Goal: Navigation & Orientation: Find specific page/section

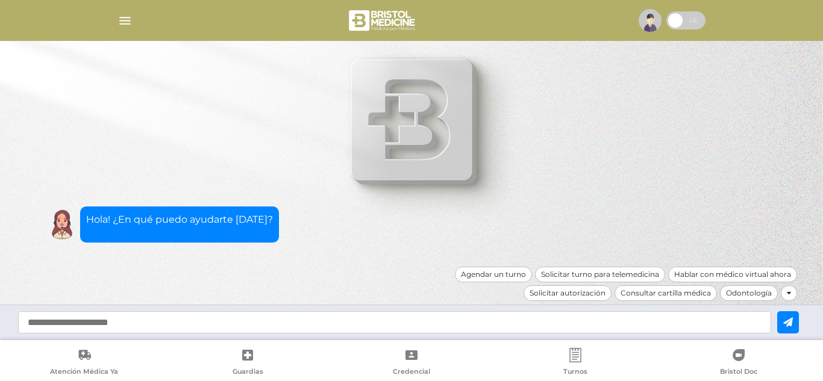
click at [128, 19] on img "button" at bounding box center [125, 20] width 15 height 15
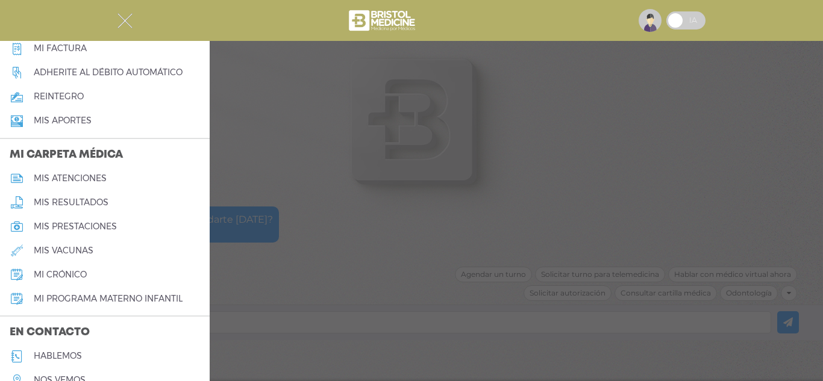
scroll to position [524, 0]
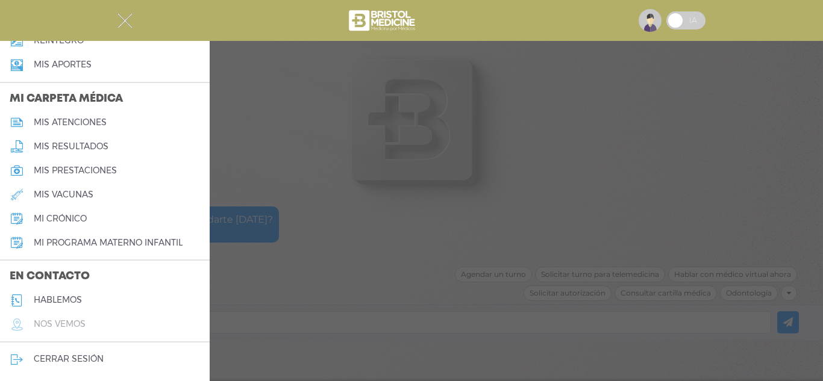
click at [77, 329] on h5 "nos vemos" at bounding box center [60, 324] width 52 height 10
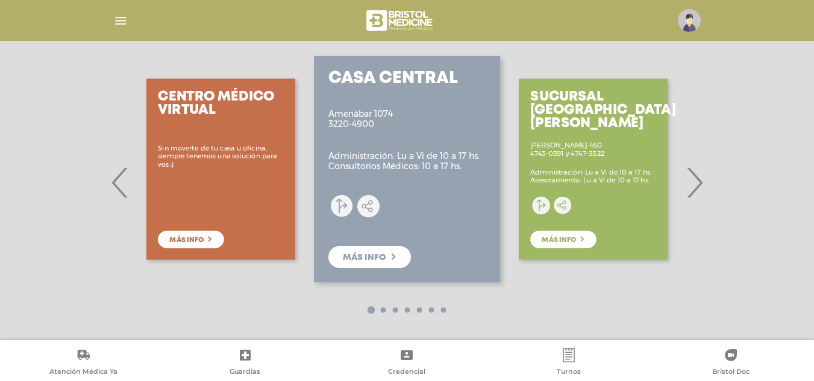
scroll to position [209, 0]
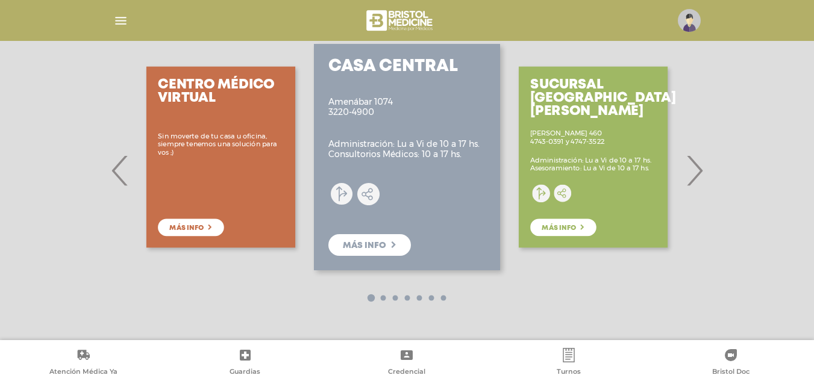
click at [696, 167] on span "›" at bounding box center [695, 170] width 24 height 65
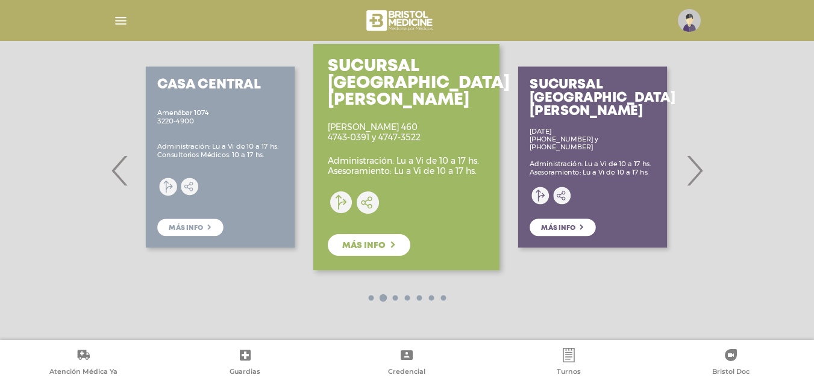
click at [697, 181] on span "›" at bounding box center [695, 170] width 24 height 65
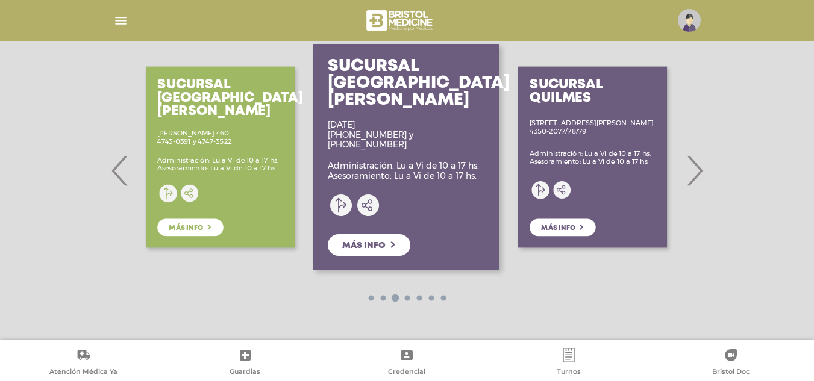
click at [697, 173] on span "›" at bounding box center [695, 170] width 24 height 65
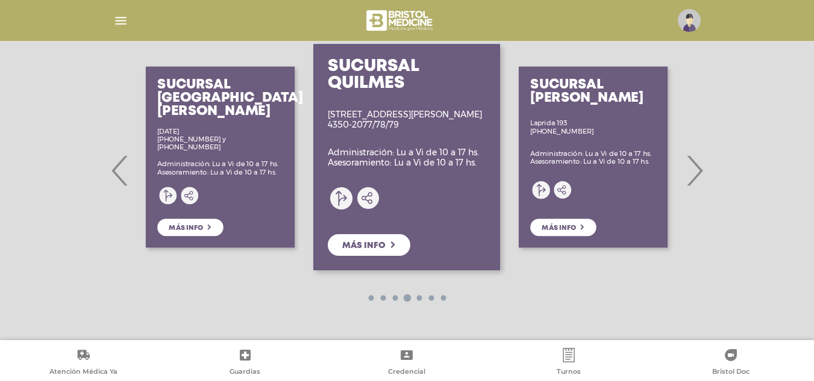
click at [694, 172] on span "›" at bounding box center [695, 170] width 24 height 65
click at [704, 169] on span "›" at bounding box center [695, 170] width 24 height 65
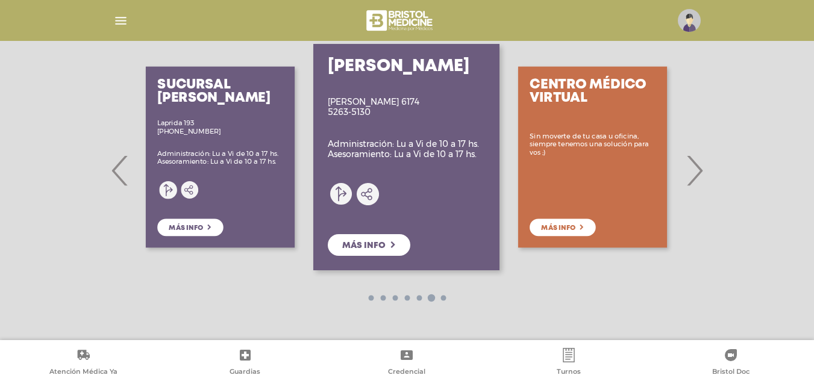
click at [697, 171] on span "›" at bounding box center [695, 170] width 24 height 65
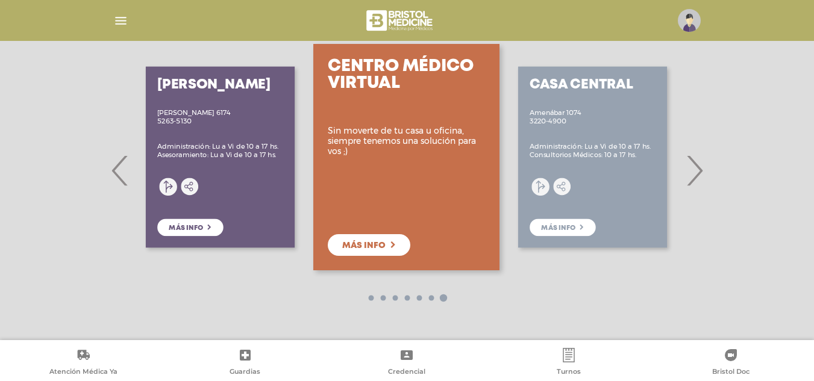
click at [707, 175] on div "Sucursal Quilmes [STREET_ADDRESS][PERSON_NAME] 4350-2077/78/79 Administración: …" at bounding box center [407, 171] width 617 height 340
click at [127, 172] on div "[PERSON_NAME] [PERSON_NAME] 6174 5263-5130 Administración: Lu a Vi de 10 a 17 h…" at bounding box center [220, 157] width 186 height 241
click at [115, 174] on span "‹" at bounding box center [120, 170] width 24 height 65
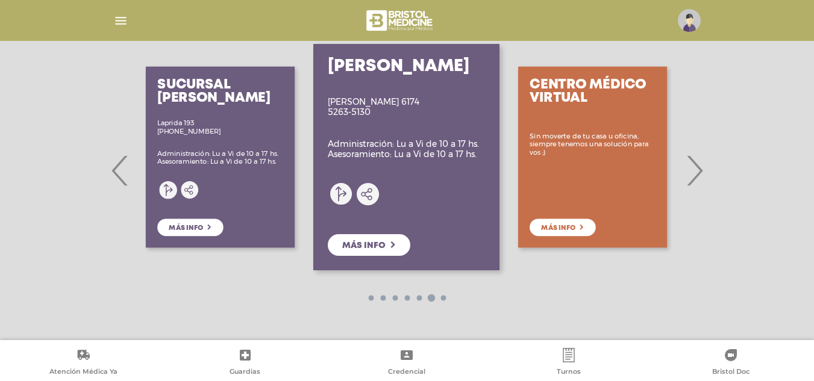
click at [118, 177] on span "‹" at bounding box center [120, 170] width 24 height 65
click at [129, 179] on div "Sucursal [PERSON_NAME] Laprida 193 [PHONE_NUMBER] Administración: Lu a Vi de 10…" at bounding box center [220, 157] width 186 height 241
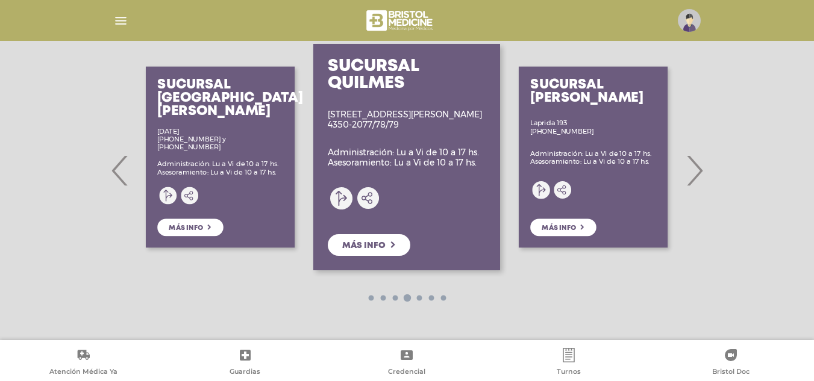
click at [128, 181] on div "Sucursal Quilmes [STREET_ADDRESS][PERSON_NAME] 4350-2077/78/79 Administración: …" at bounding box center [407, 171] width 559 height 340
click at [121, 180] on span "‹" at bounding box center [120, 170] width 24 height 65
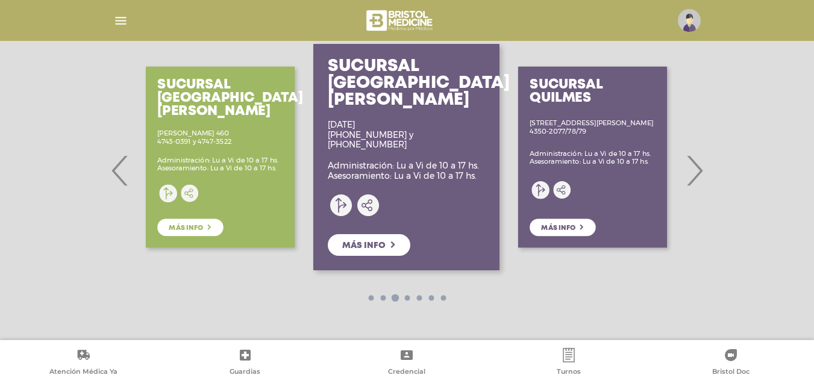
click at [703, 174] on span "›" at bounding box center [695, 170] width 24 height 65
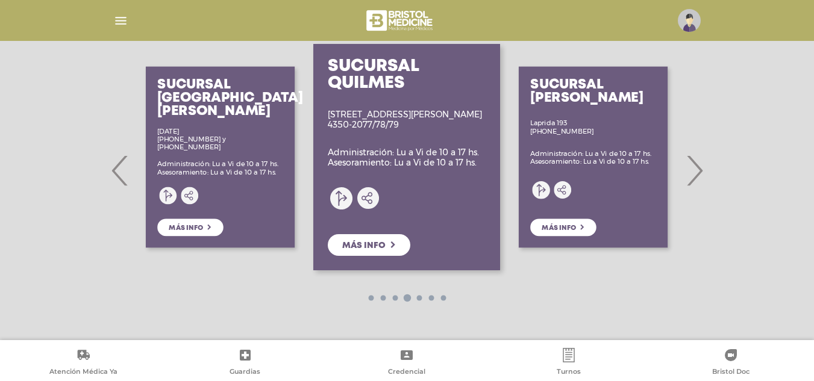
click at [701, 174] on span "›" at bounding box center [695, 170] width 24 height 65
click at [696, 175] on span "›" at bounding box center [695, 170] width 24 height 65
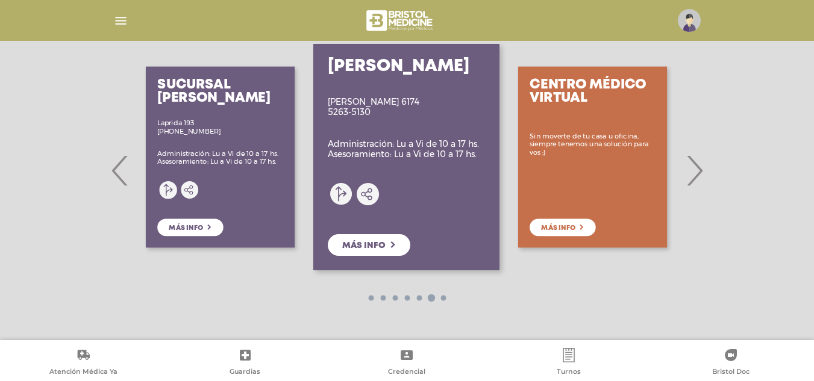
click at [695, 175] on span "›" at bounding box center [695, 170] width 24 height 65
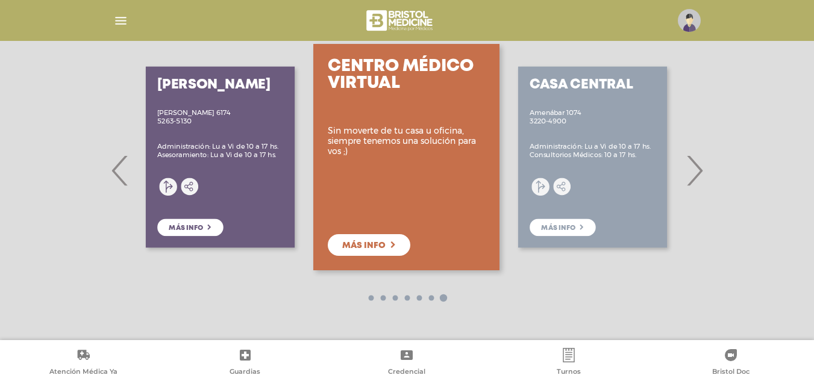
click at [695, 175] on span "›" at bounding box center [695, 170] width 24 height 65
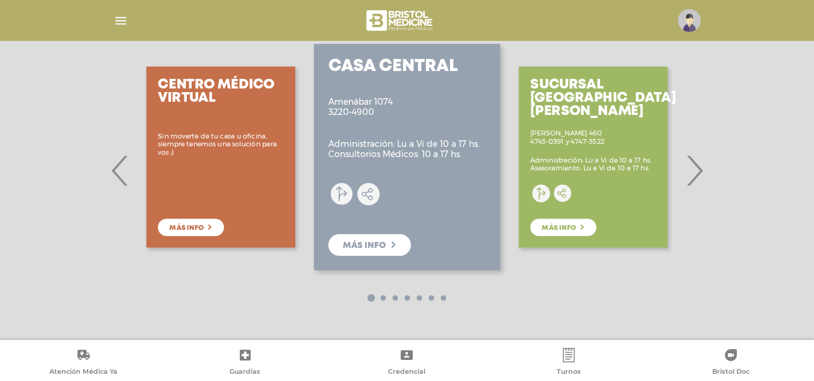
click at [694, 177] on span "›" at bounding box center [695, 170] width 24 height 65
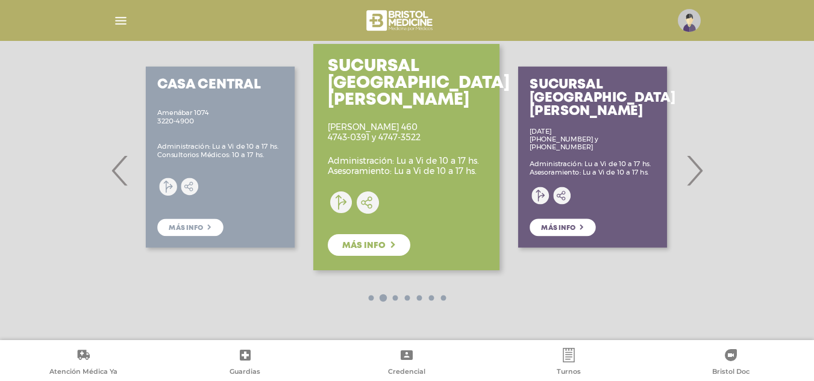
click at [696, 175] on span "›" at bounding box center [695, 170] width 24 height 65
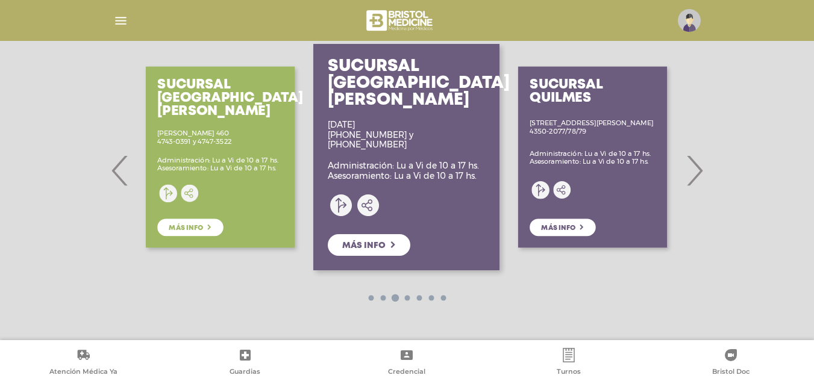
click at [692, 176] on span "›" at bounding box center [695, 170] width 24 height 65
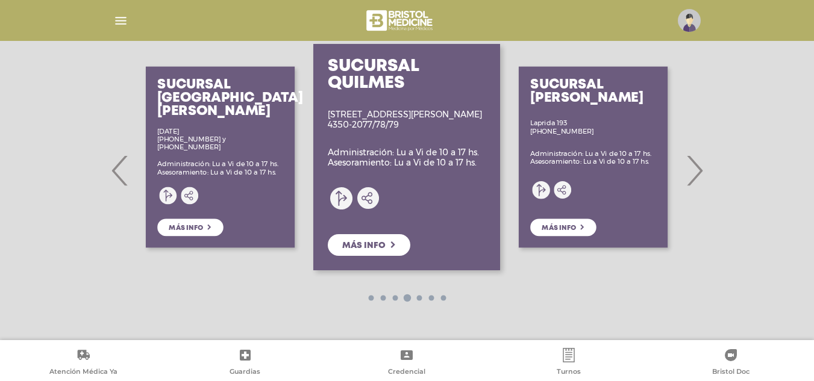
click at [693, 177] on span "›" at bounding box center [695, 170] width 24 height 65
click at [694, 178] on span "›" at bounding box center [695, 170] width 24 height 65
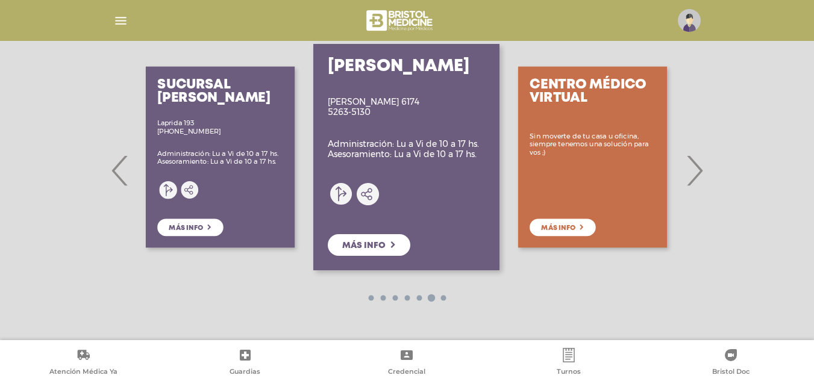
click at [694, 178] on span "›" at bounding box center [695, 170] width 24 height 65
